Goal: Ask a question

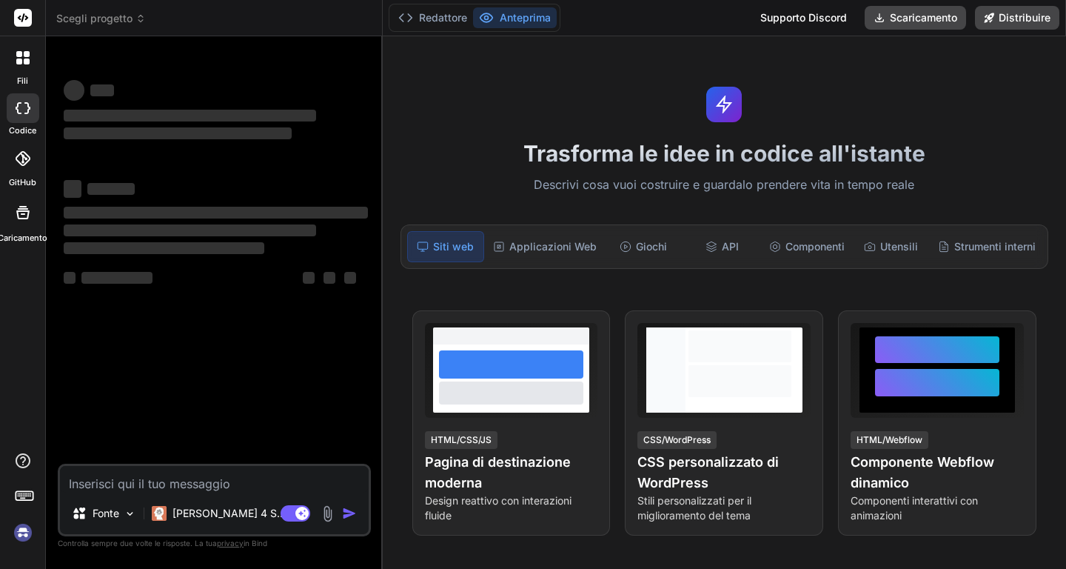
type textarea "x"
click at [24, 65] on div at bounding box center [22, 57] width 31 height 31
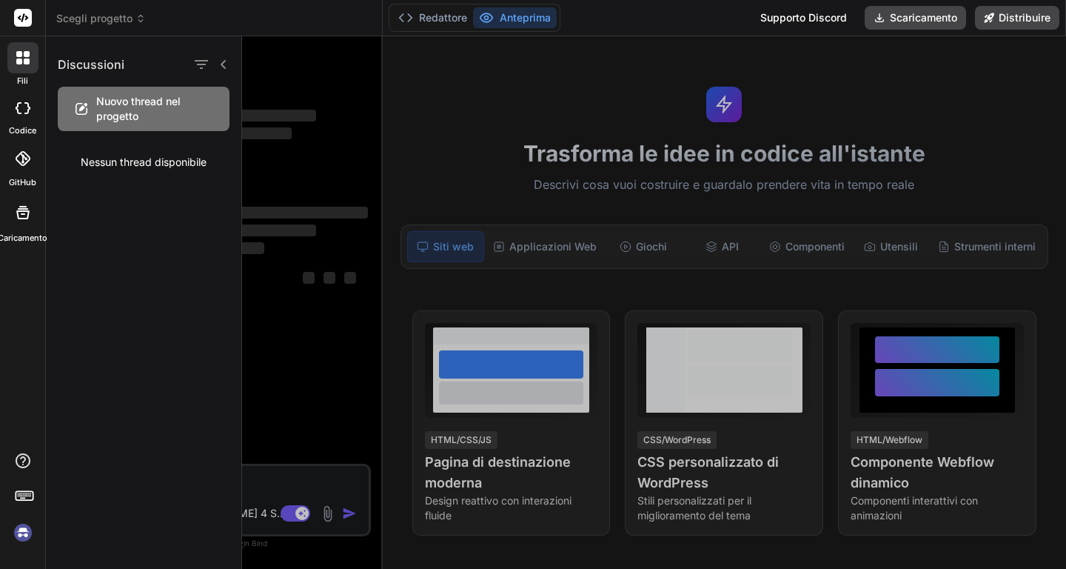
click at [340, 169] on div at bounding box center [654, 302] width 824 height 532
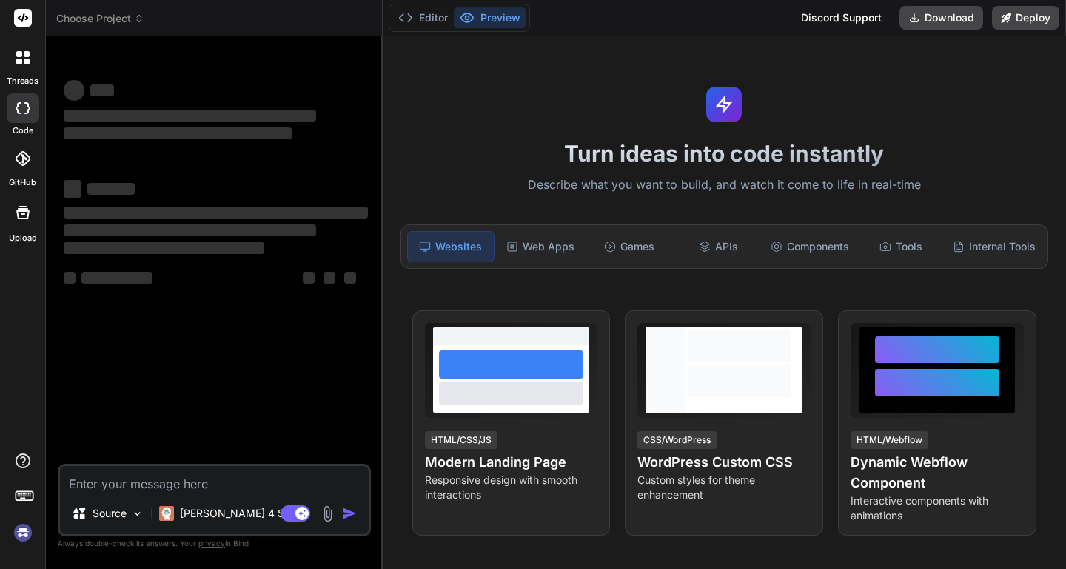
type textarea "x"
